Goal: Information Seeking & Learning: Check status

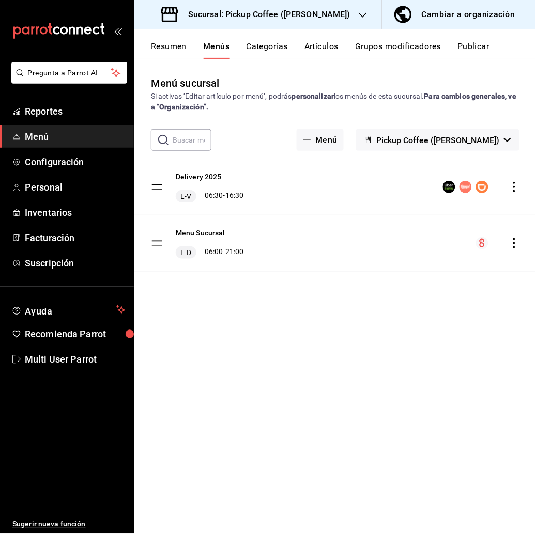
click at [358, 12] on icon "button" at bounding box center [362, 15] width 8 height 8
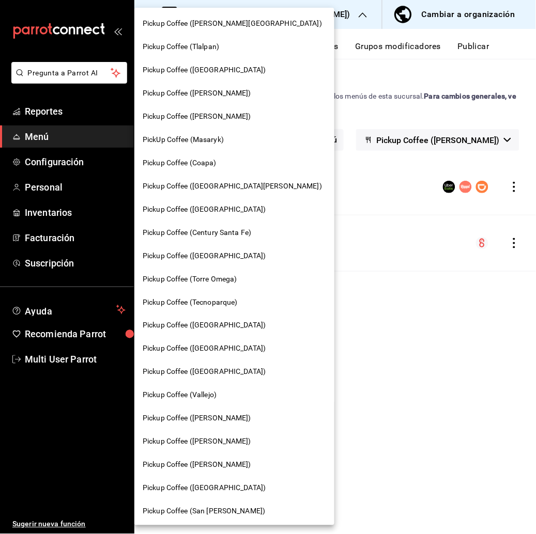
click at [224, 20] on span "Pickup Coffee ([PERSON_NAME][GEOGRAPHIC_DATA])" at bounding box center [232, 23] width 179 height 11
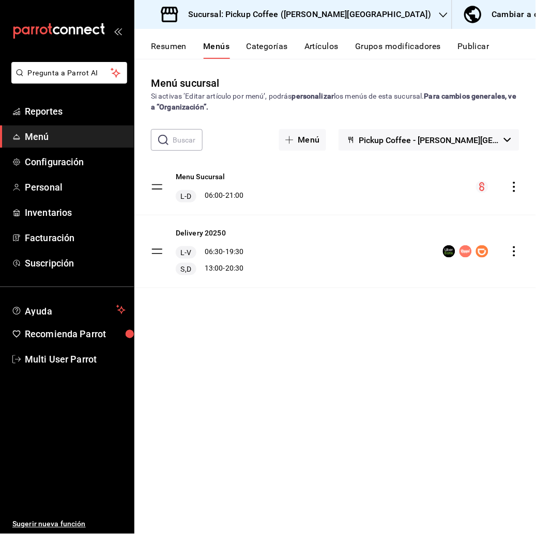
click at [180, 48] on button "Resumen" at bounding box center [169, 50] width 36 height 18
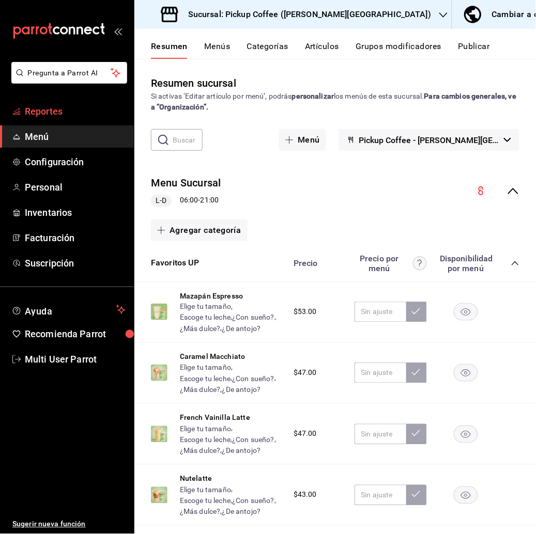
click at [83, 112] on span "Reportes" at bounding box center [75, 111] width 101 height 14
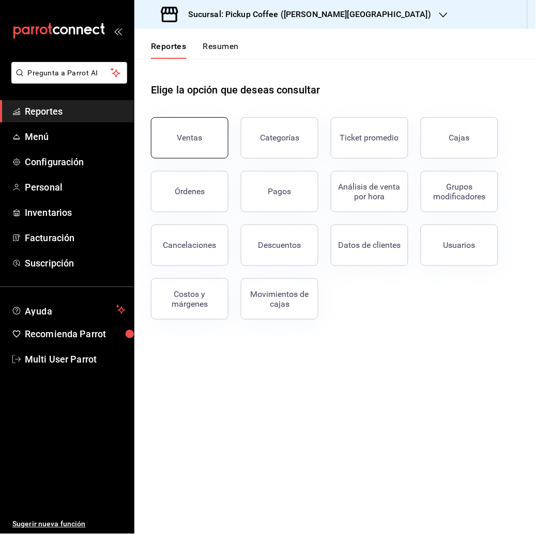
click at [197, 139] on div "Ventas" at bounding box center [189, 138] width 25 height 10
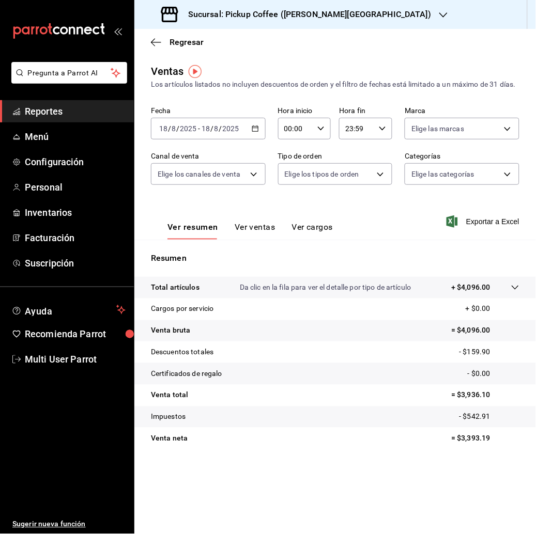
click at [261, 134] on div "[DATE] [DATE] - [DATE] [DATE]" at bounding box center [208, 129] width 115 height 22
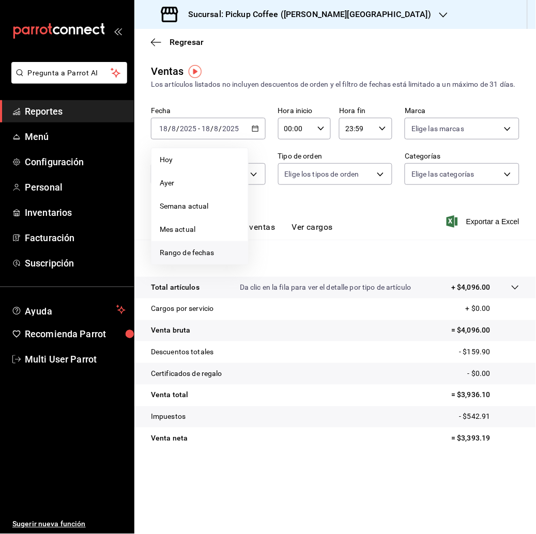
click at [218, 258] on span "Rango de fechas" at bounding box center [200, 252] width 80 height 11
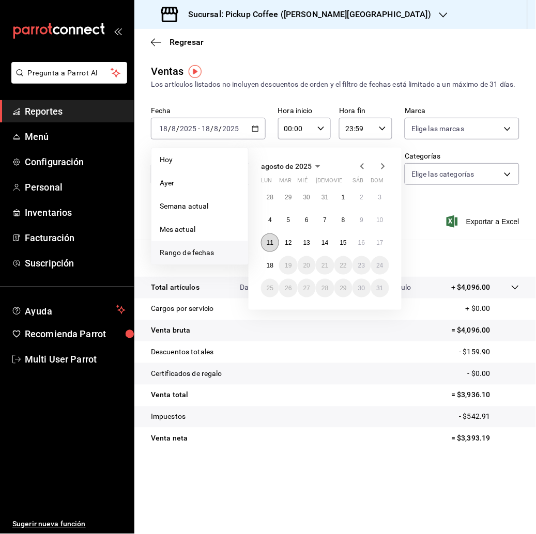
click at [274, 252] on button "11" at bounding box center [270, 242] width 18 height 19
click at [385, 252] on button "17" at bounding box center [380, 242] width 18 height 19
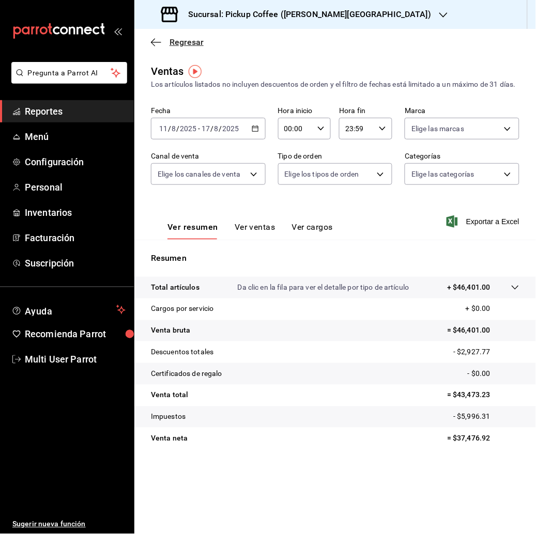
click at [188, 40] on span "Regresar" at bounding box center [186, 42] width 34 height 10
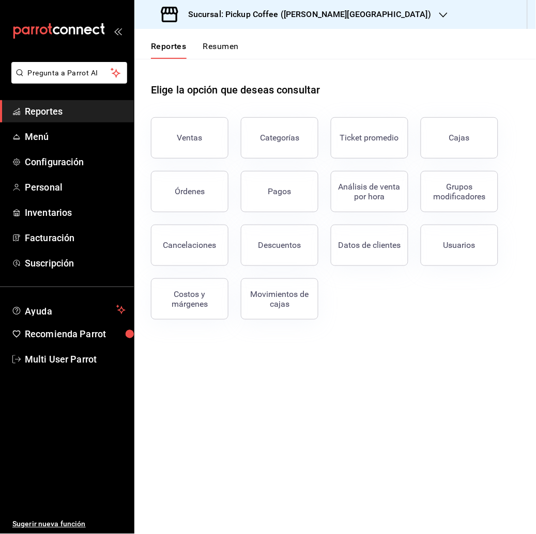
click at [226, 49] on button "Resumen" at bounding box center [221, 50] width 36 height 18
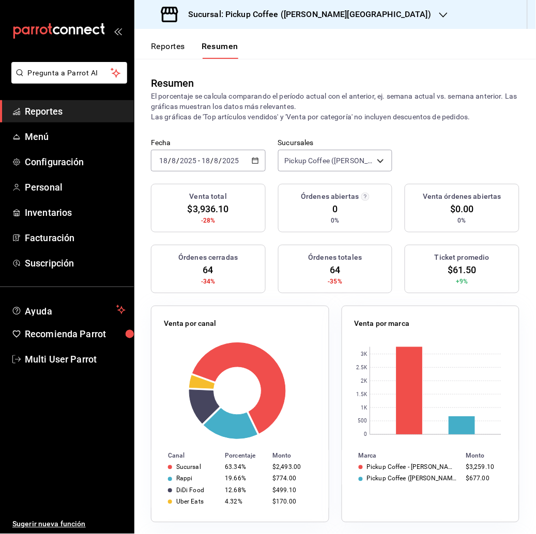
click at [253, 160] on icon "button" at bounding box center [254, 160] width 7 height 7
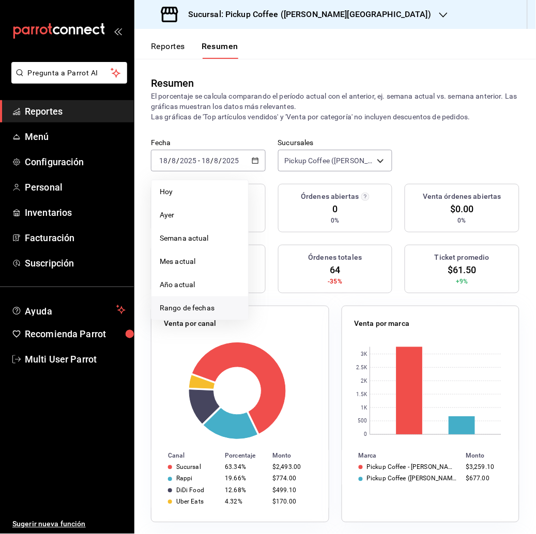
click at [212, 304] on span "Rango de fechas" at bounding box center [200, 308] width 80 height 11
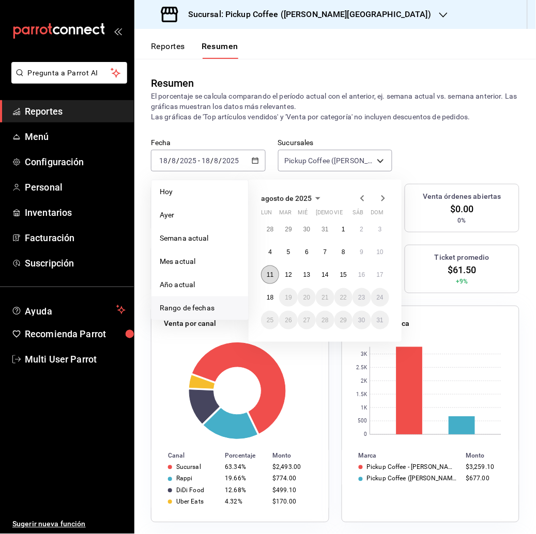
click at [271, 276] on abbr "11" at bounding box center [269, 274] width 7 height 7
click at [382, 276] on abbr "17" at bounding box center [379, 274] width 7 height 7
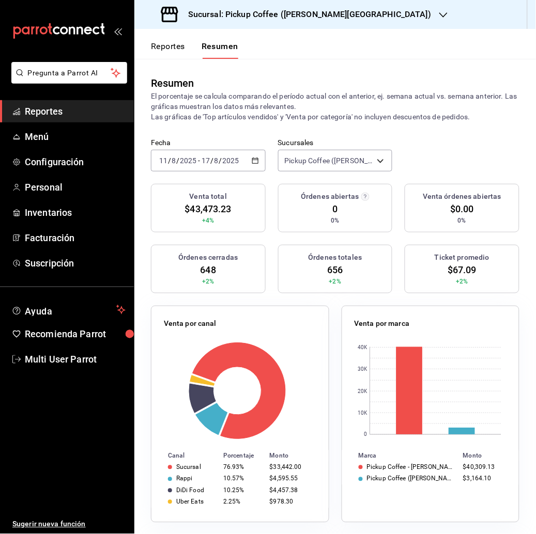
click at [172, 48] on button "Reportes" at bounding box center [168, 50] width 34 height 18
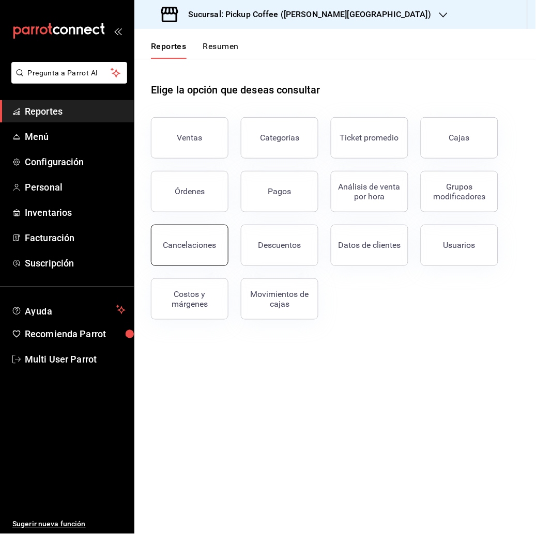
click at [208, 248] on div "Cancelaciones" at bounding box center [189, 245] width 53 height 10
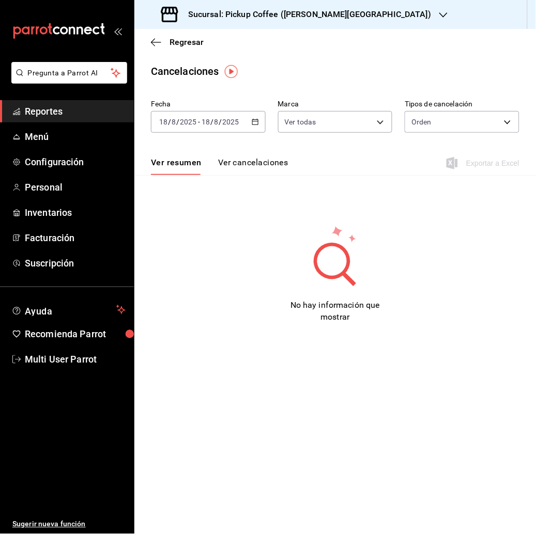
click at [254, 117] on div "[DATE] [DATE] - [DATE] [DATE]" at bounding box center [208, 122] width 115 height 22
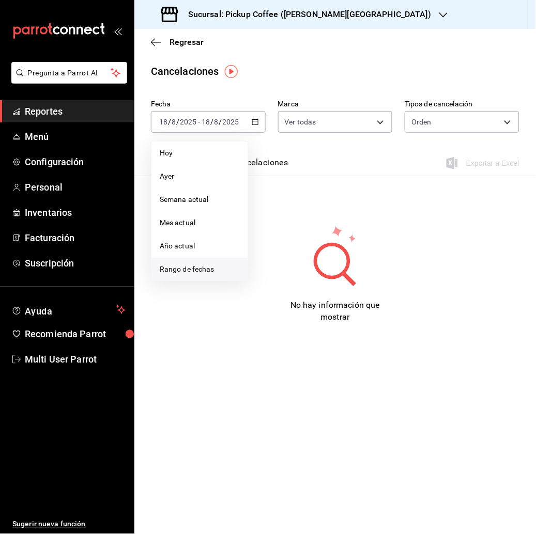
click at [200, 270] on span "Rango de fechas" at bounding box center [200, 269] width 80 height 11
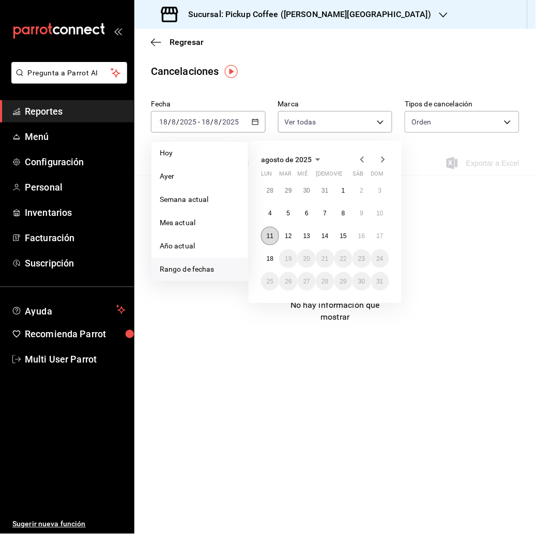
click at [271, 234] on abbr "11" at bounding box center [269, 235] width 7 height 7
click at [385, 234] on button "17" at bounding box center [380, 236] width 18 height 19
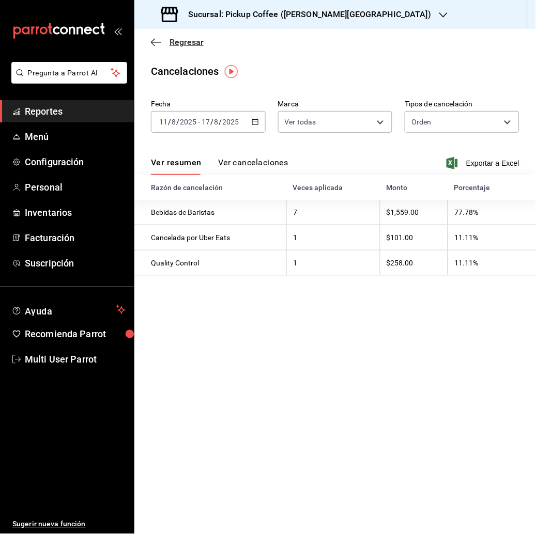
click at [185, 41] on span "Regresar" at bounding box center [186, 42] width 34 height 10
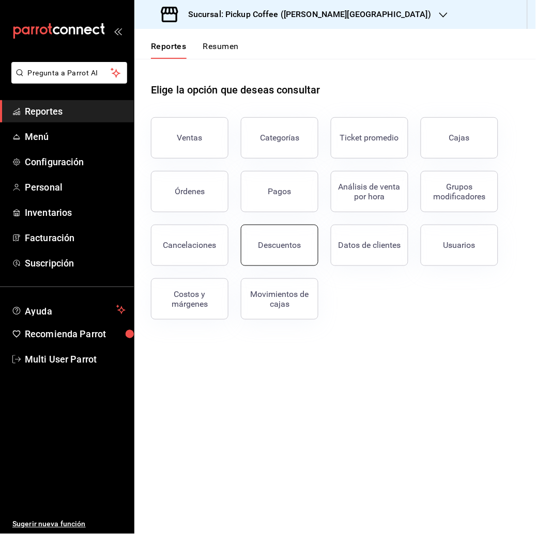
click at [279, 242] on div "Descuentos" at bounding box center [279, 245] width 43 height 10
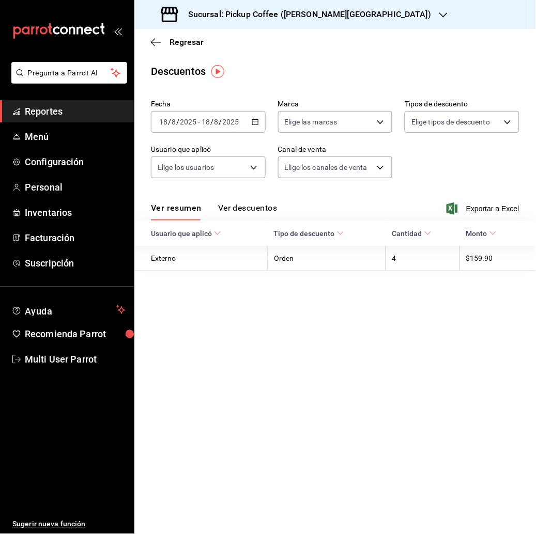
click at [250, 118] on div "[DATE] [DATE] - [DATE] [DATE]" at bounding box center [208, 122] width 115 height 22
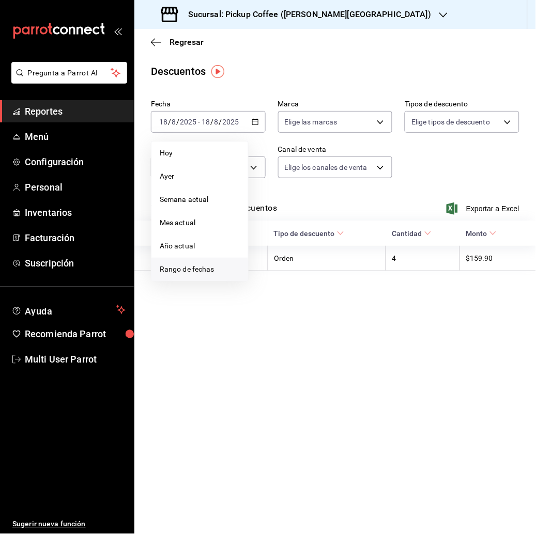
click at [212, 268] on span "Rango de fechas" at bounding box center [200, 269] width 80 height 11
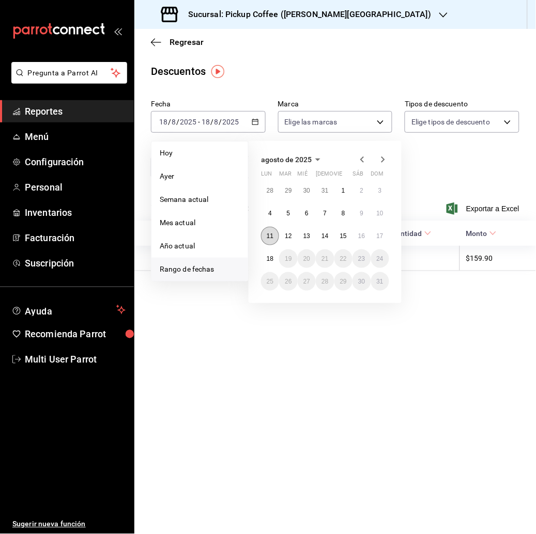
click at [266, 240] on button "11" at bounding box center [270, 236] width 18 height 19
click at [379, 232] on abbr "17" at bounding box center [379, 235] width 7 height 7
